Goal: Task Accomplishment & Management: Manage account settings

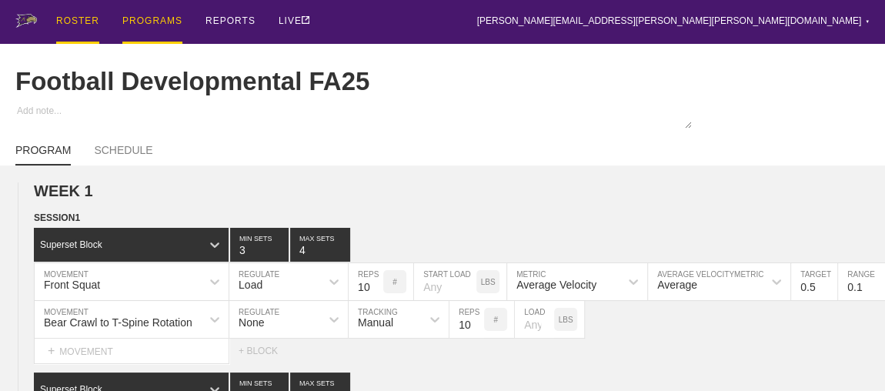
click at [72, 22] on div "ROSTER" at bounding box center [77, 22] width 43 height 44
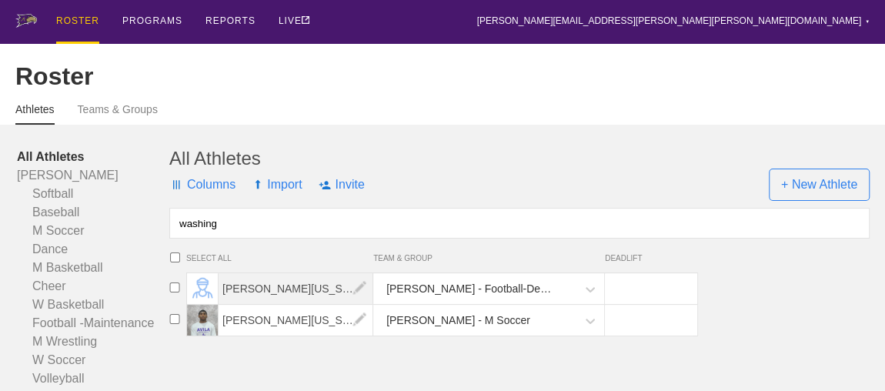
type input "washing"
click at [259, 299] on span "[PERSON_NAME][US_STATE]" at bounding box center [296, 288] width 155 height 31
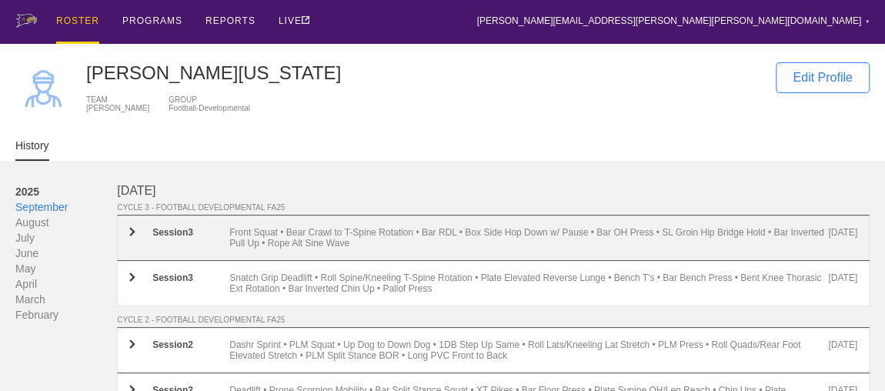
click at [295, 242] on div "Front Squat • Bear Crawl to T-Spine Rotation • Bar RDL • Box Side Hop Down w/ P…" at bounding box center [528, 238] width 599 height 22
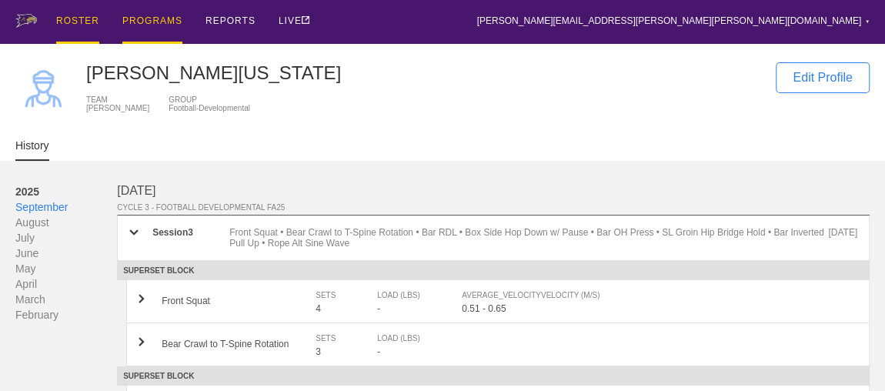
click at [146, 20] on div "PROGRAMS" at bounding box center [152, 22] width 60 height 44
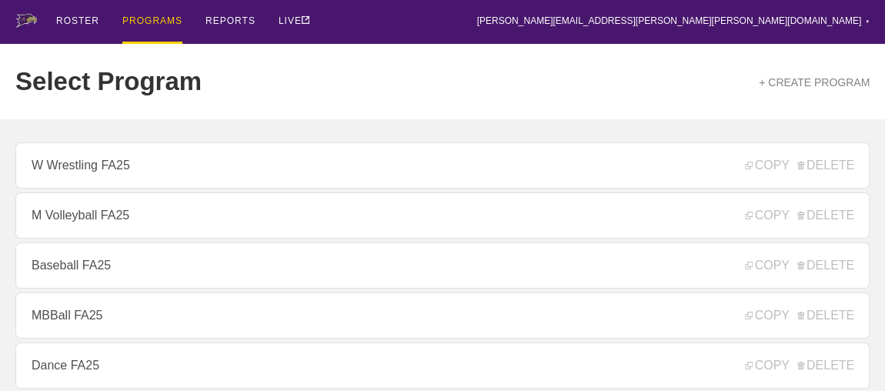
click at [471, 7] on div "ROSTER PROGRAMS REPORTS LIVE [PERSON_NAME][EMAIL_ADDRESS][PERSON_NAME][PERSON_N…" at bounding box center [442, 22] width 854 height 44
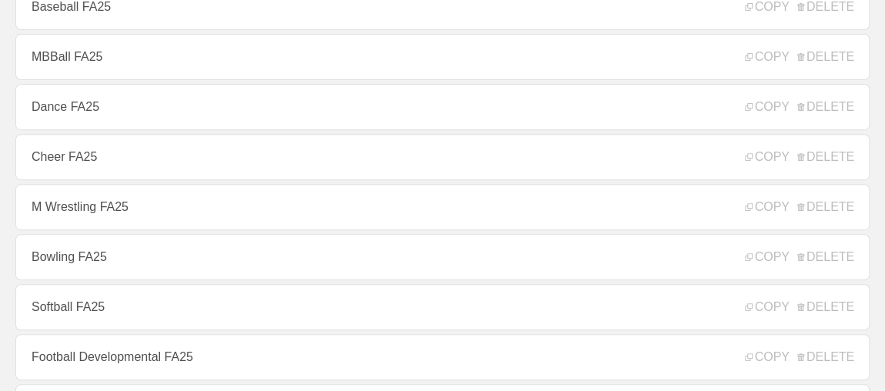
scroll to position [279, 0]
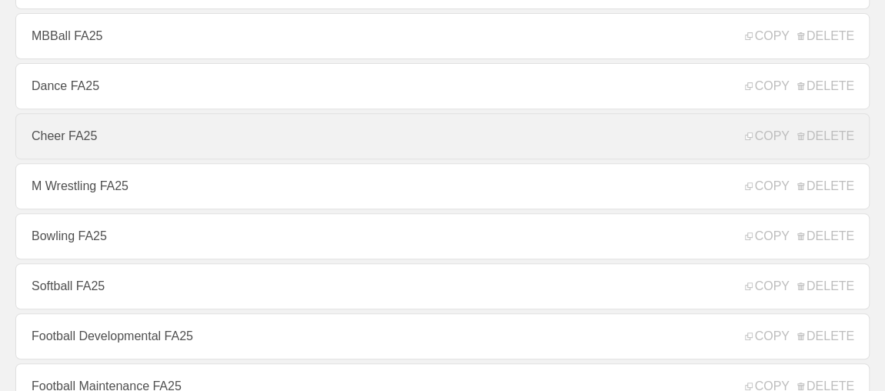
click at [423, 136] on link "Cheer FA25" at bounding box center [442, 136] width 854 height 46
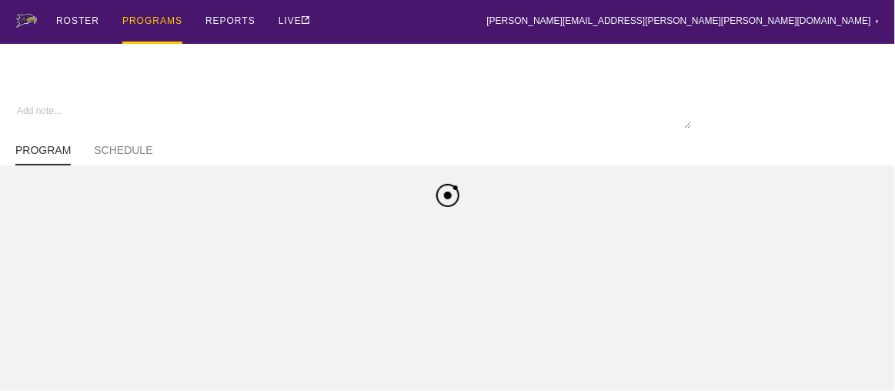
type textarea "x"
type input "Cheer FA25"
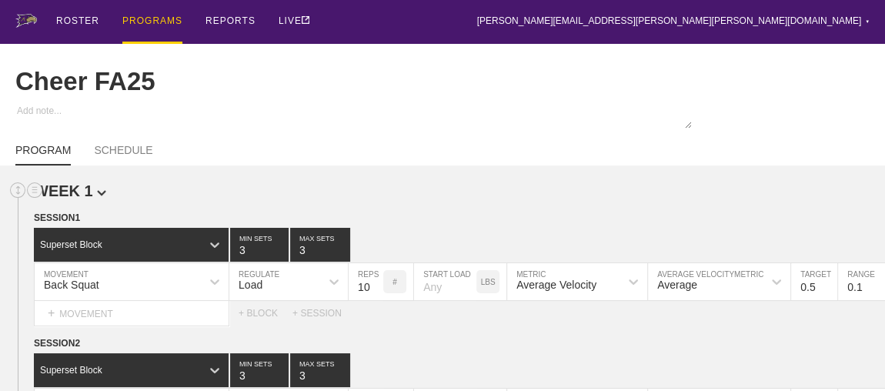
click at [404, 195] on h2 "WEEK 1" at bounding box center [459, 191] width 851 height 18
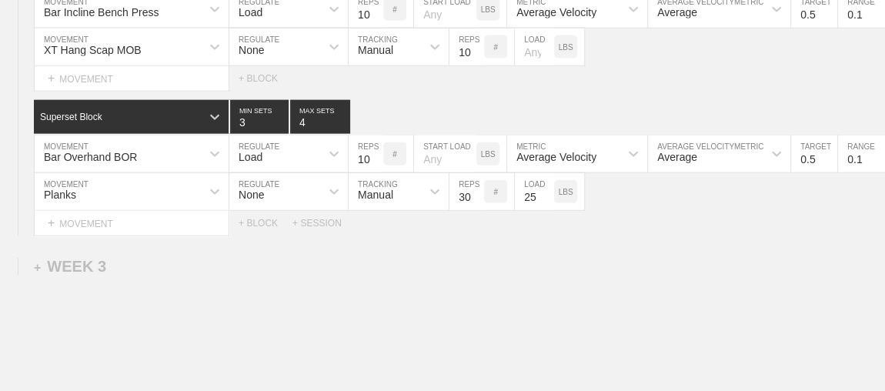
scroll to position [1933, 0]
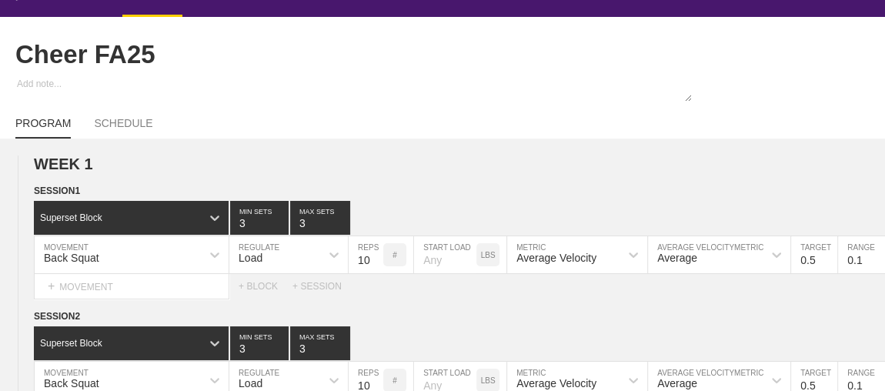
scroll to position [0, 0]
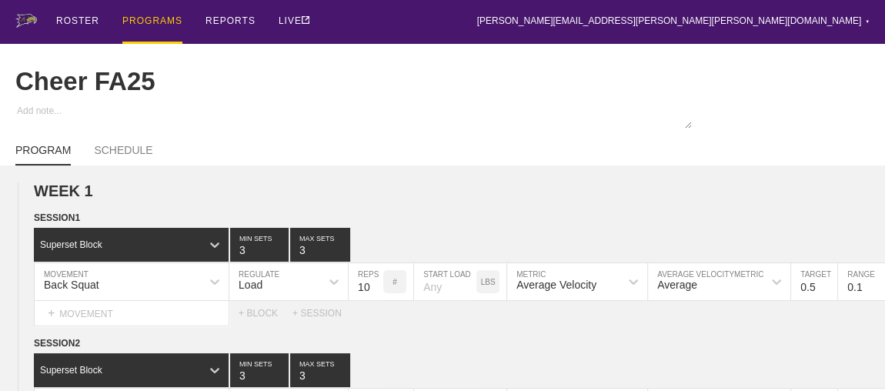
click at [149, 26] on div "PROGRAMS" at bounding box center [152, 22] width 60 height 44
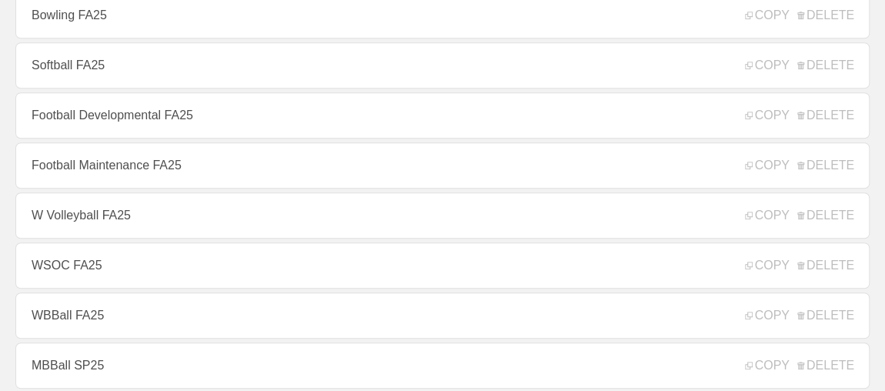
scroll to position [531, 0]
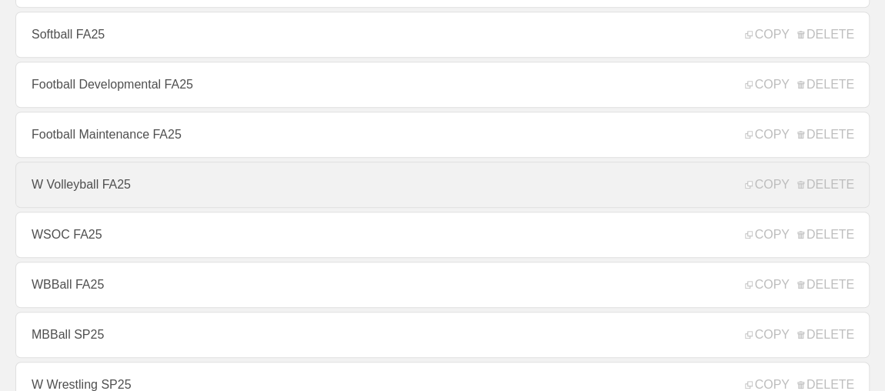
click at [170, 181] on link "W Volleyball FA25" at bounding box center [442, 185] width 854 height 46
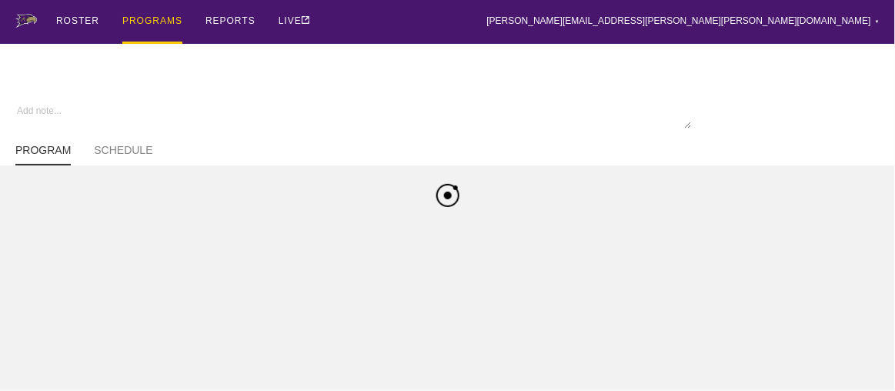
type textarea "x"
type input "W Volleyball FA25"
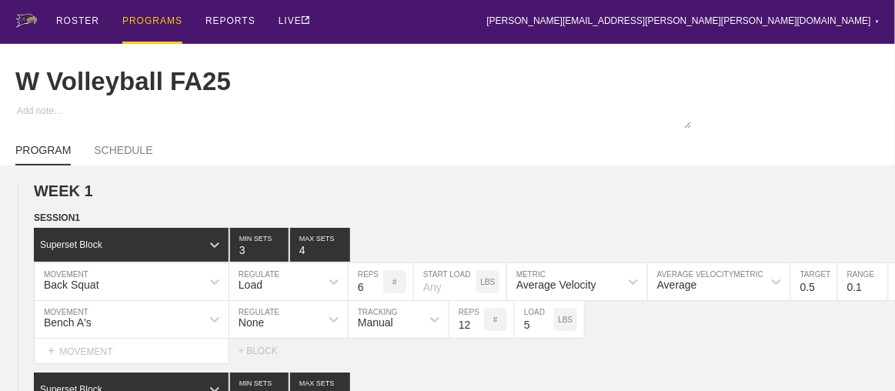
click at [426, 14] on div "ROSTER PROGRAMS REPORTS LIVE [PERSON_NAME][EMAIL_ADDRESS][PERSON_NAME][PERSON_N…" at bounding box center [447, 22] width 864 height 44
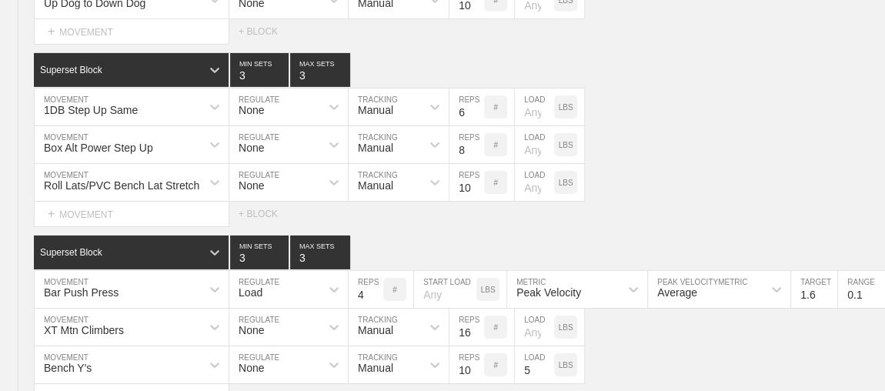
scroll to position [8523, 0]
